Goal: Task Accomplishment & Management: Manage account settings

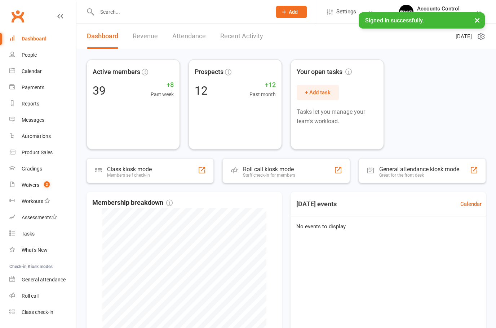
click at [480, 18] on button "×" at bounding box center [477, 20] width 13 height 16
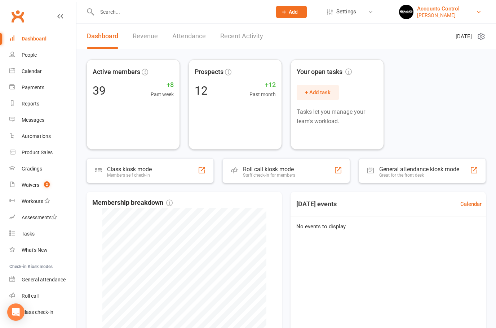
click at [451, 15] on div "Braddah Jiu Jitsu Maroubra" at bounding box center [438, 15] width 43 height 6
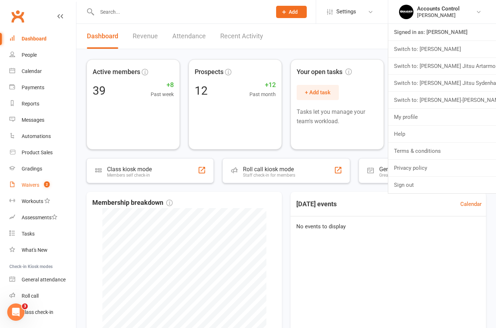
click at [26, 190] on link "Waivers 2" at bounding box center [42, 185] width 67 height 16
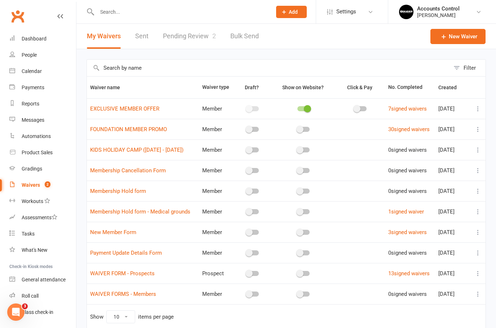
click at [180, 45] on link "Pending Review 2" at bounding box center [189, 36] width 53 height 25
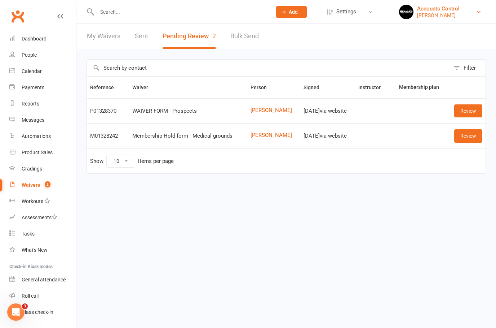
click at [454, 14] on div "Braddah Jiu Jitsu Maroubra" at bounding box center [438, 15] width 43 height 6
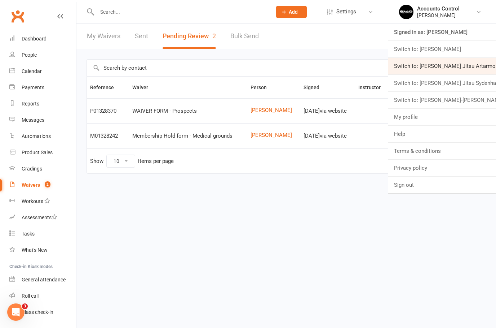
click at [468, 63] on link "Switch to: Braddah Jiu Jitsu Artarmon" at bounding box center [443, 66] width 108 height 17
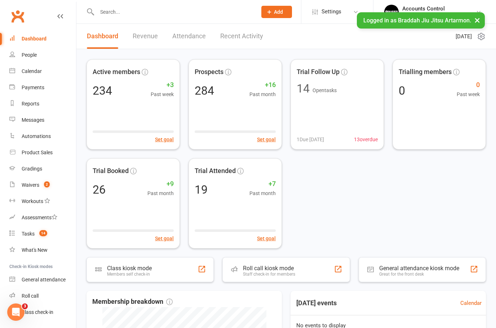
click at [478, 16] on button "×" at bounding box center [477, 20] width 13 height 16
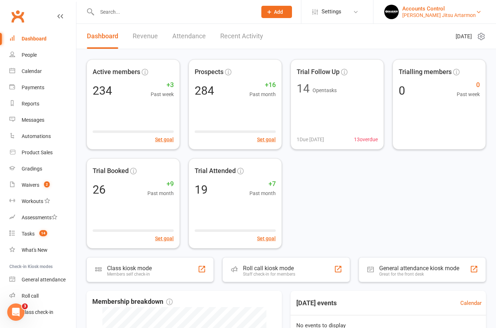
click at [482, 14] on link "Accounts Control [PERSON_NAME] Jitsu Artarmon" at bounding box center [435, 12] width 101 height 14
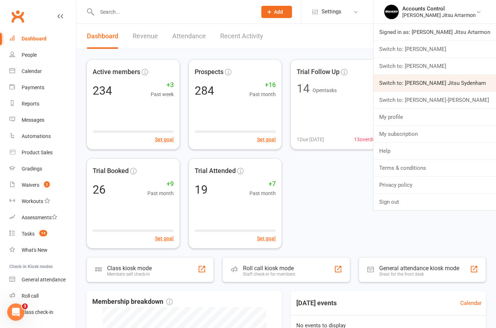
click at [469, 82] on link "Switch to: [PERSON_NAME] Jitsu Sydenham" at bounding box center [435, 83] width 123 height 17
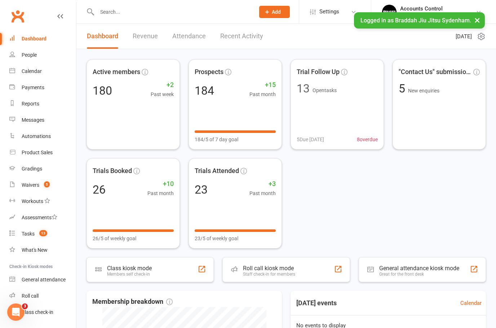
click at [108, 12] on input "text" at bounding box center [172, 12] width 155 height 10
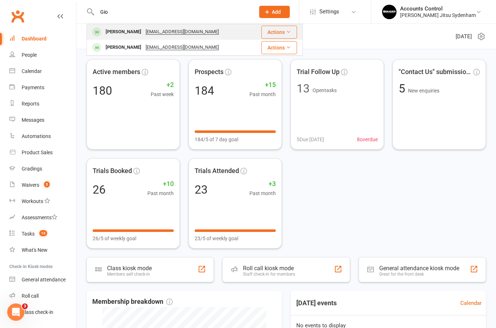
type input "Gio"
click at [119, 30] on div "Giovanna Araujo" at bounding box center [124, 32] width 40 height 10
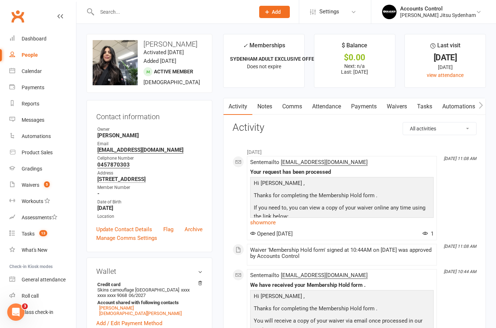
click at [396, 107] on link "Waivers" at bounding box center [397, 106] width 30 height 17
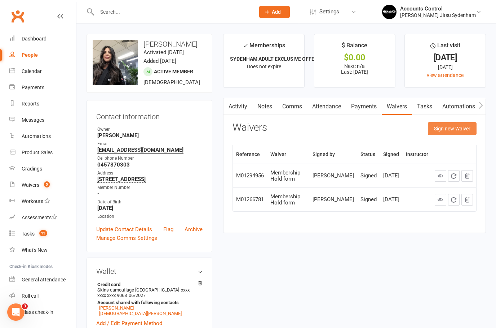
click at [455, 126] on button "Sign new Waiver" at bounding box center [452, 128] width 49 height 13
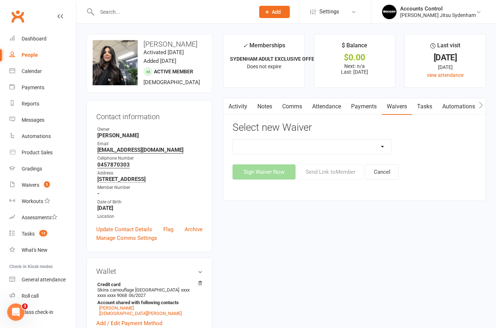
click at [385, 148] on select "Kids Exclusive Promo (25% OFF) KP SYDENHAM WAIVER + NEW MEMBER FORM ($50) KP SY…" at bounding box center [312, 146] width 158 height 14
select select "12014"
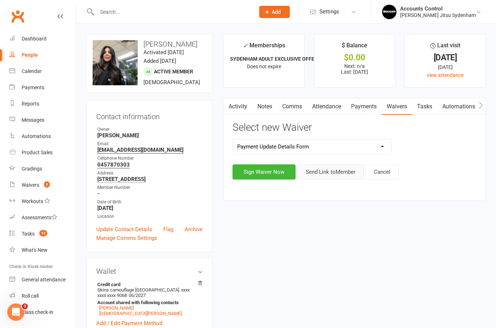
click at [335, 168] on button "Send Link to Member" at bounding box center [331, 171] width 66 height 15
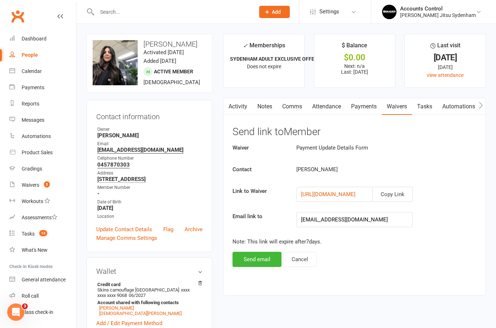
click at [248, 258] on button "Send email" at bounding box center [257, 258] width 49 height 15
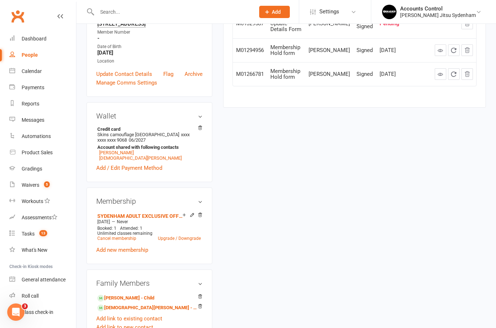
scroll to position [157, 0]
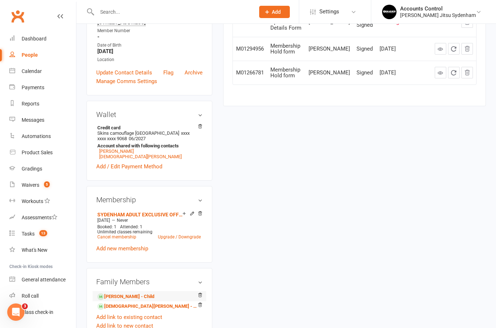
click at [125, 301] on li "Peter Karam - Child" at bounding box center [149, 296] width 106 height 10
click at [120, 300] on link "Peter Karam - Child" at bounding box center [125, 297] width 57 height 8
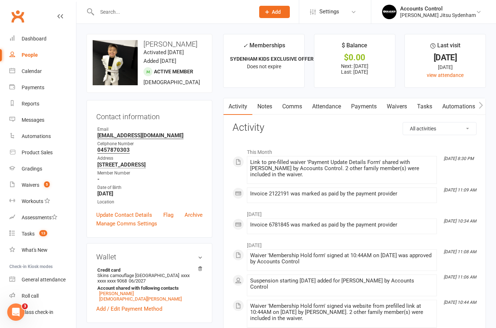
click at [363, 107] on link "Payments" at bounding box center [364, 106] width 36 height 17
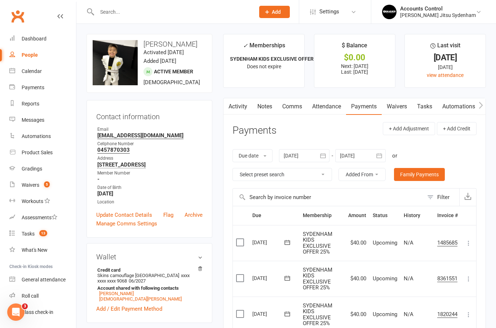
click at [294, 151] on div at bounding box center [304, 155] width 51 height 13
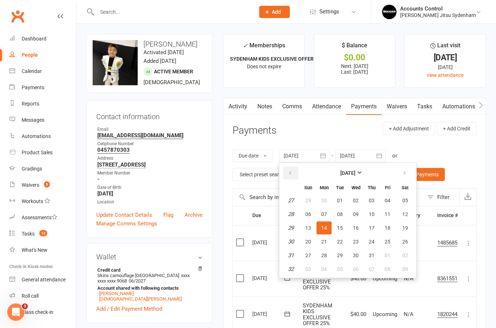
click at [293, 168] on button "button" at bounding box center [291, 172] width 16 height 13
click at [287, 170] on button "button" at bounding box center [291, 172] width 16 height 13
click at [373, 200] on span "01" at bounding box center [372, 200] width 6 height 6
type input "01 May 2025"
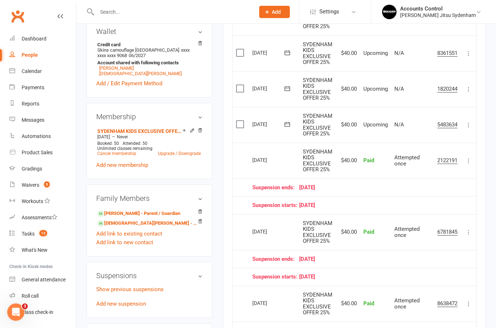
scroll to position [227, 0]
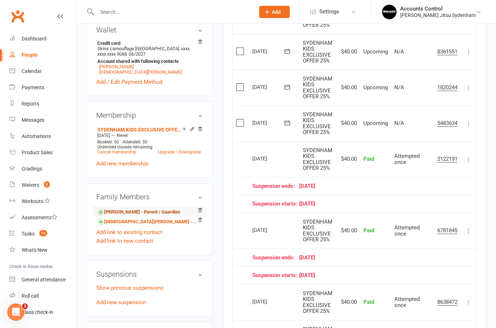
click at [128, 216] on link "Giovanna Araujo - Parent / Guardian" at bounding box center [138, 212] width 83 height 8
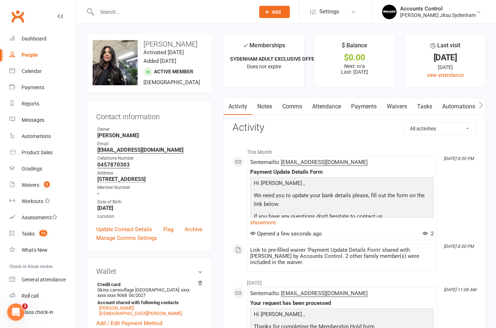
click at [398, 106] on link "Waivers" at bounding box center [397, 106] width 30 height 17
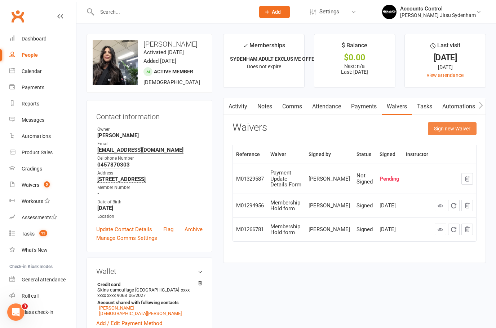
click at [453, 128] on button "Sign new Waiver" at bounding box center [452, 128] width 49 height 13
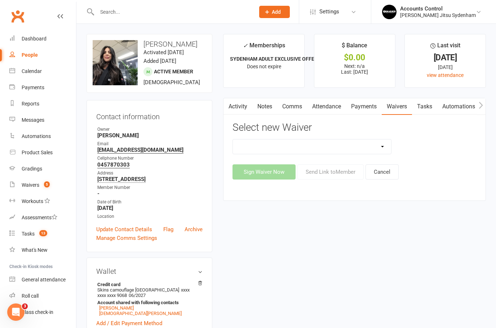
click at [379, 145] on select "Kids Exclusive Promo (25% OFF) KP SYDENHAM WAIVER + NEW MEMBER FORM ($50) KP SY…" at bounding box center [312, 146] width 158 height 14
select select "13588"
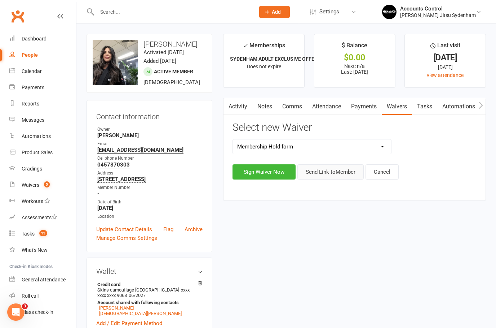
click at [323, 169] on button "Send Link to Member" at bounding box center [331, 171] width 66 height 15
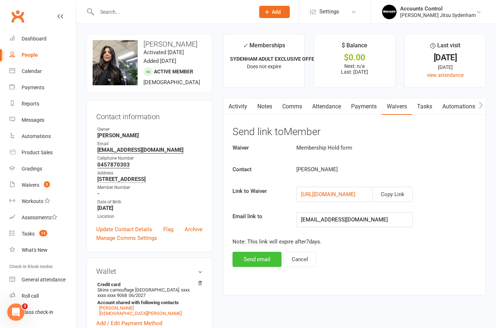
click at [256, 260] on button "Send email" at bounding box center [257, 258] width 49 height 15
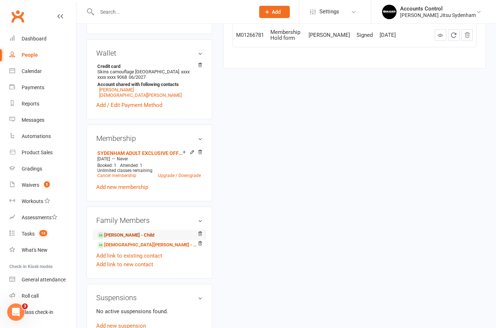
scroll to position [226, 0]
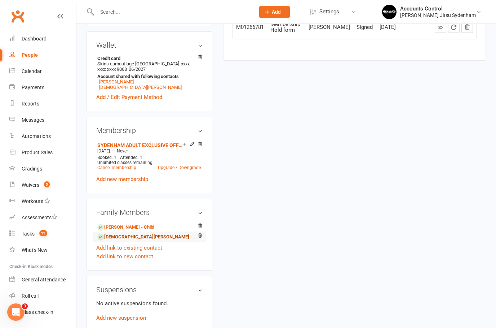
click at [124, 241] on link "Christian Karam - Child" at bounding box center [148, 237] width 102 height 8
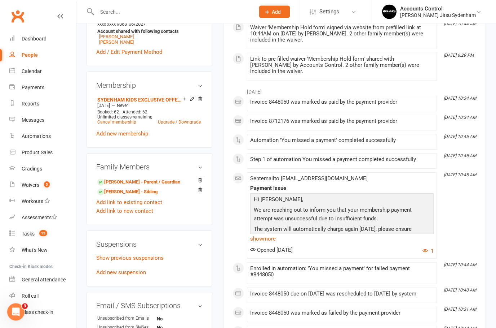
scroll to position [310, 0]
click at [136, 269] on link "Add new suspension" at bounding box center [121, 272] width 50 height 6
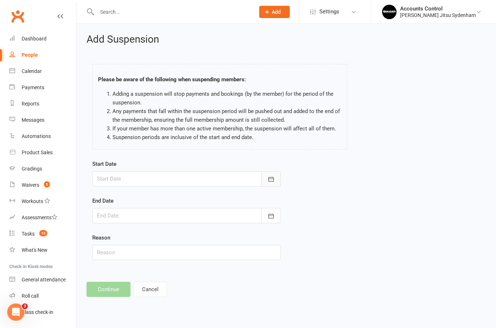
click at [271, 180] on icon "button" at bounding box center [271, 178] width 7 height 7
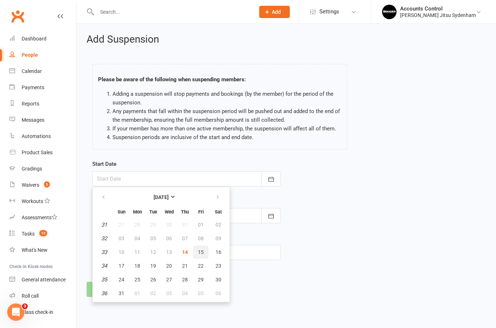
click at [203, 250] on button "15" at bounding box center [200, 251] width 15 height 13
type input "15 Aug 2025"
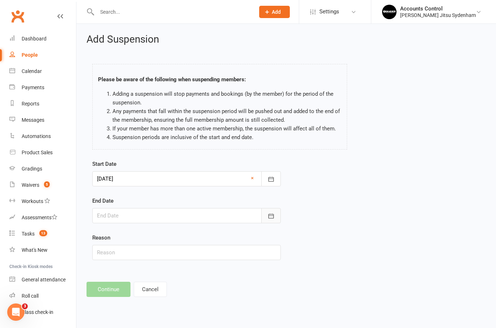
click at [278, 219] on button "button" at bounding box center [271, 215] width 19 height 15
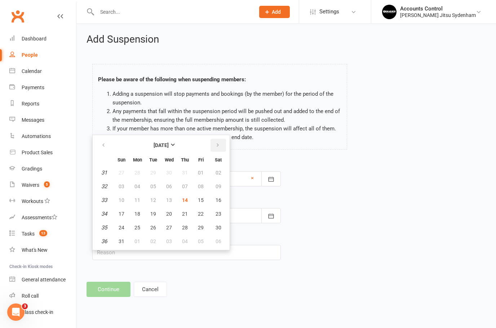
click at [217, 145] on icon "button" at bounding box center [217, 145] width 5 height 6
click at [167, 198] on span "17" at bounding box center [169, 200] width 6 height 6
type input "17 Sep 2025"
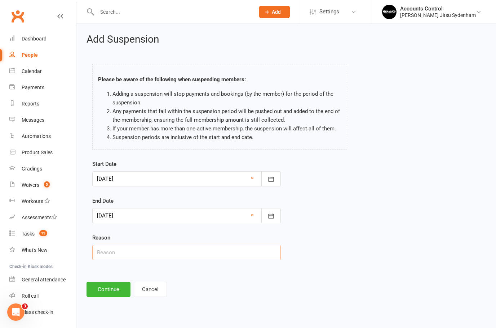
click at [176, 250] on input "text" at bounding box center [186, 252] width 189 height 15
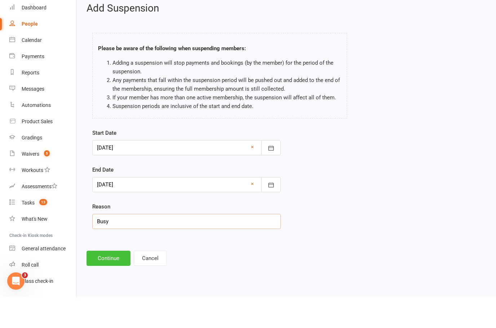
type input "Busy"
click at [107, 281] on button "Continue" at bounding box center [109, 288] width 44 height 15
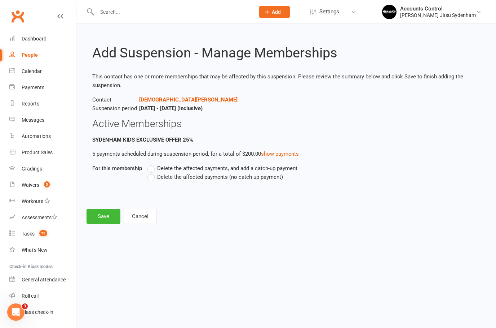
click at [150, 179] on label "Delete the affected payments (no catch-up payment)" at bounding box center [216, 176] width 136 height 9
click at [150, 172] on input "Delete the affected payments (no catch-up payment)" at bounding box center [150, 172] width 5 height 0
click at [103, 213] on button "Save" at bounding box center [104, 216] width 34 height 15
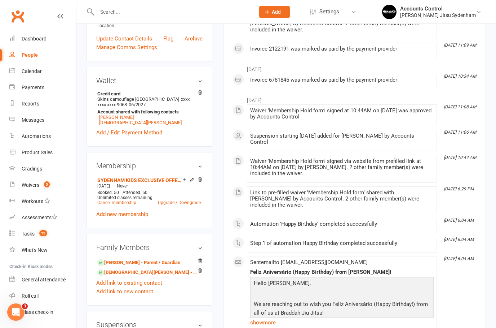
scroll to position [247, 0]
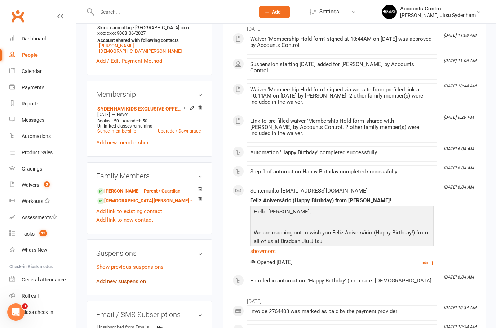
click at [136, 284] on link "Add new suspension" at bounding box center [121, 281] width 50 height 6
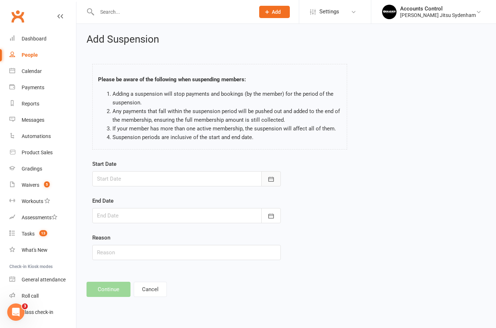
click at [269, 177] on icon "button" at bounding box center [271, 178] width 5 height 5
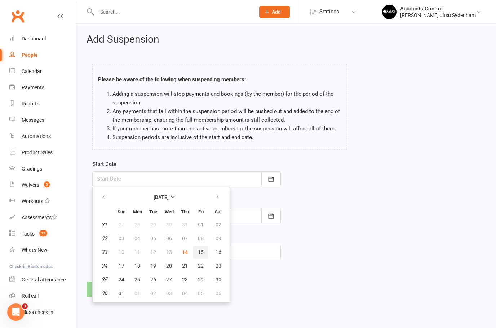
click at [202, 251] on span "15" at bounding box center [201, 252] width 6 height 6
type input "15 Aug 2025"
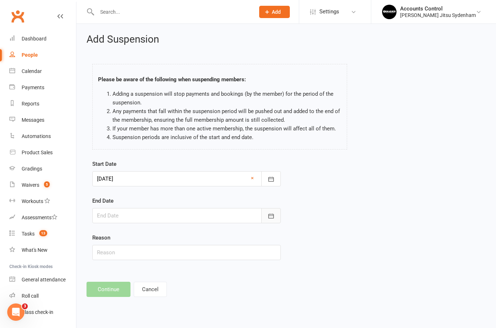
click at [275, 215] on icon "button" at bounding box center [271, 215] width 7 height 7
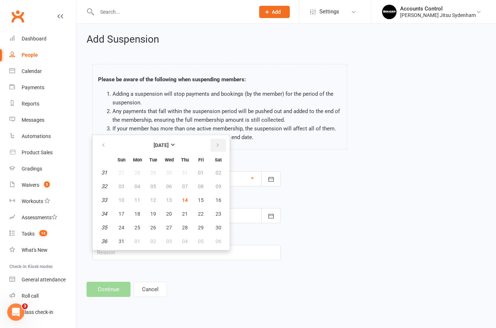
click at [219, 142] on icon "button" at bounding box center [217, 145] width 5 height 6
click at [170, 199] on span "17" at bounding box center [169, 200] width 6 height 6
type input "17 Sep 2025"
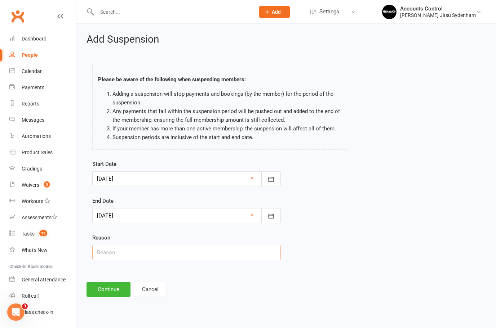
click at [190, 248] on input "text" at bounding box center [186, 252] width 189 height 15
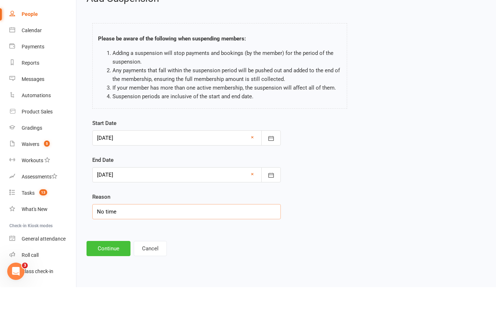
type input "No time"
click at [111, 281] on button "Continue" at bounding box center [109, 288] width 44 height 15
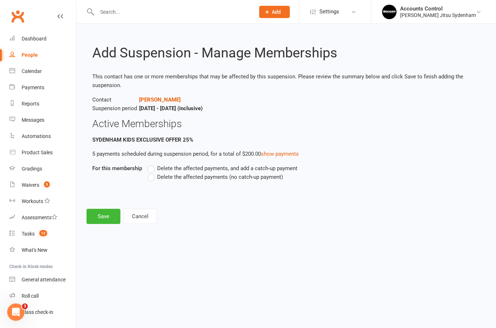
click at [152, 177] on label "Delete the affected payments (no catch-up payment)" at bounding box center [216, 176] width 136 height 9
click at [152, 172] on input "Delete the affected payments (no catch-up payment)" at bounding box center [150, 172] width 5 height 0
click at [102, 215] on button "Save" at bounding box center [104, 216] width 34 height 15
